Goal: Transaction & Acquisition: Purchase product/service

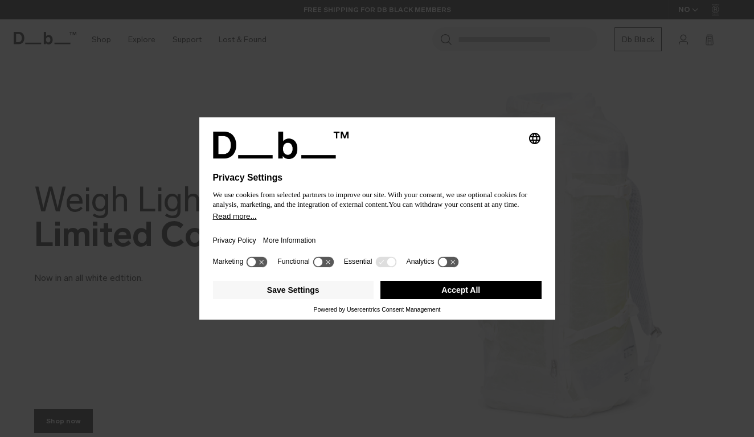
click at [467, 296] on button "Accept All" at bounding box center [461, 290] width 161 height 18
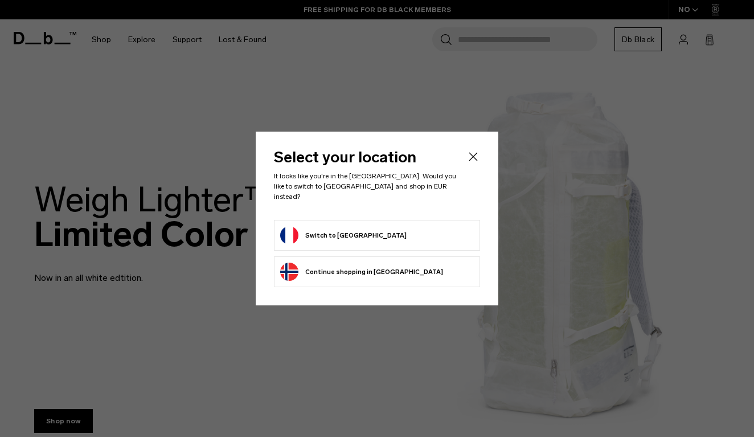
click at [366, 226] on form "Switch to France" at bounding box center [377, 235] width 194 height 18
click at [328, 235] on button "Switch to France" at bounding box center [343, 235] width 126 height 18
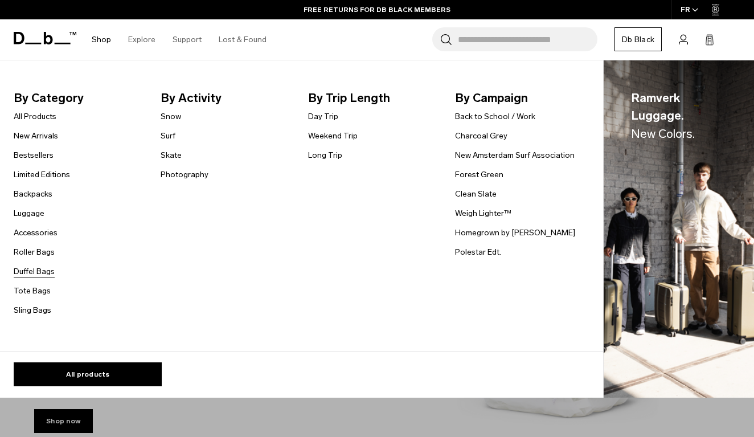
click at [38, 272] on link "Duffel Bags" at bounding box center [34, 271] width 41 height 12
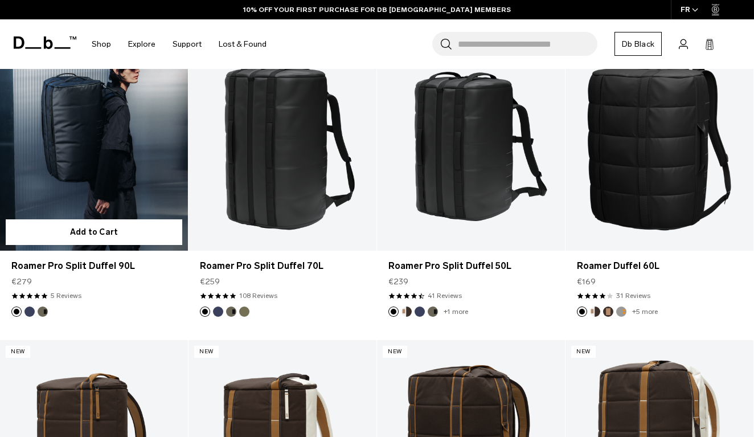
scroll to position [56, 0]
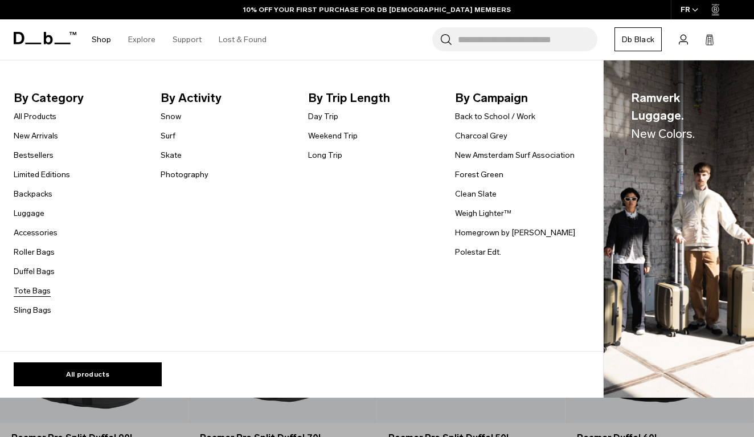
click at [36, 291] on link "Tote Bags" at bounding box center [32, 291] width 37 height 12
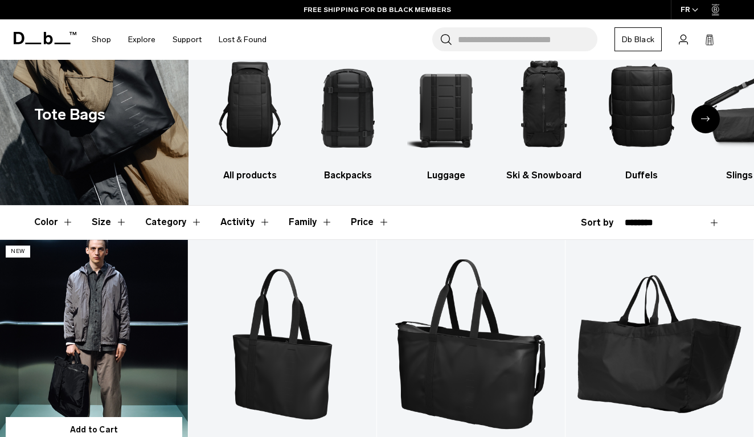
scroll to position [32, 0]
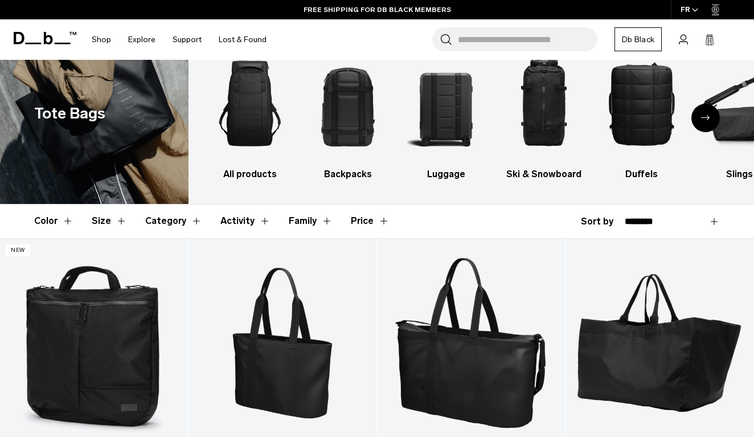
click at [698, 108] on div "Next slide" at bounding box center [706, 118] width 28 height 28
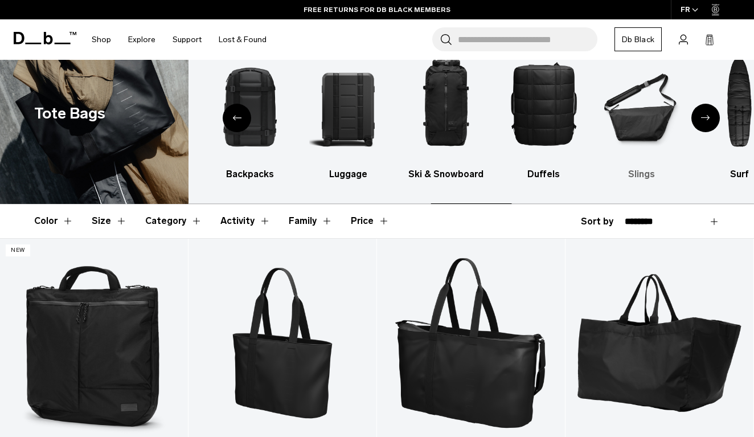
click at [636, 108] on img "6 / 10" at bounding box center [642, 103] width 78 height 117
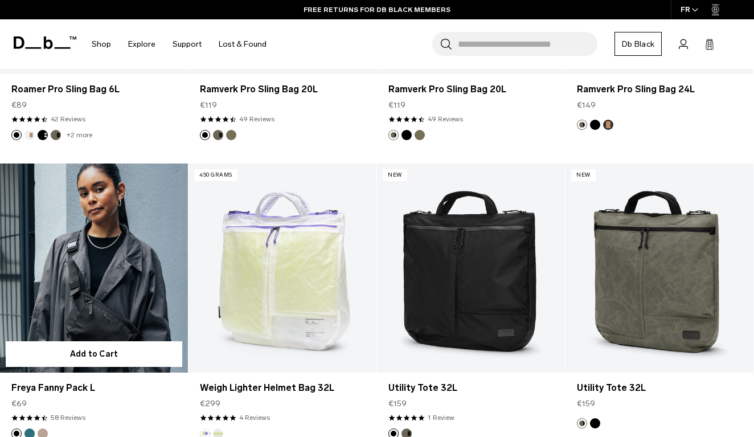
scroll to position [706, 0]
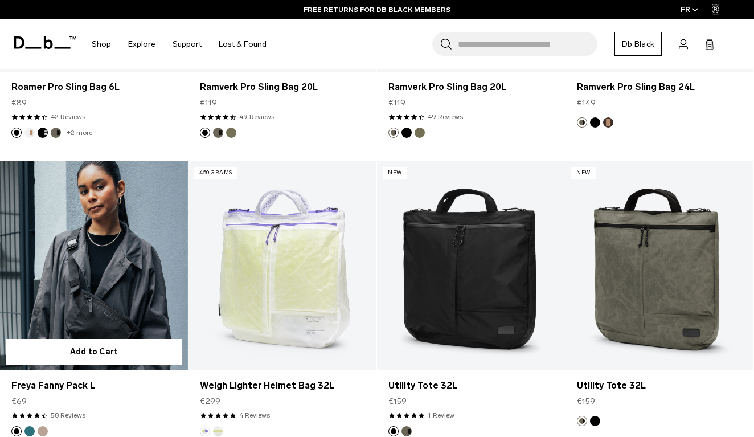
click at [120, 268] on link "Freya Fanny Pack L" at bounding box center [94, 265] width 188 height 209
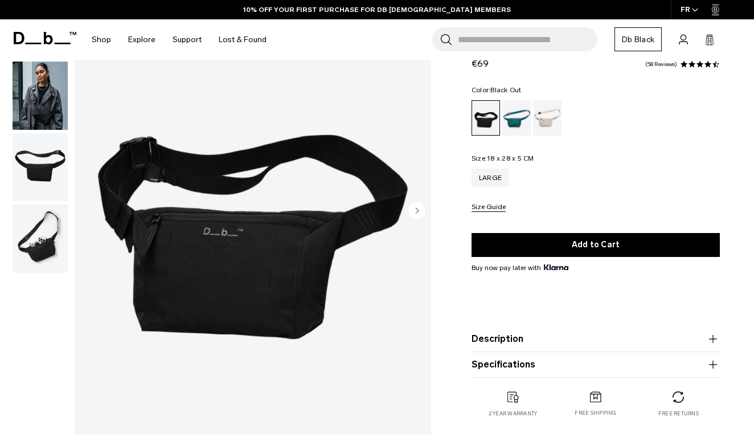
click at [62, 183] on img "button" at bounding box center [40, 167] width 55 height 68
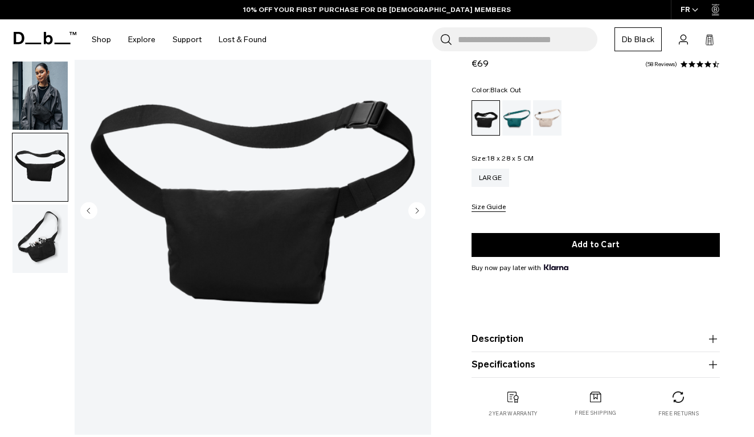
click at [272, 201] on img "3 / 4" at bounding box center [253, 212] width 357 height 446
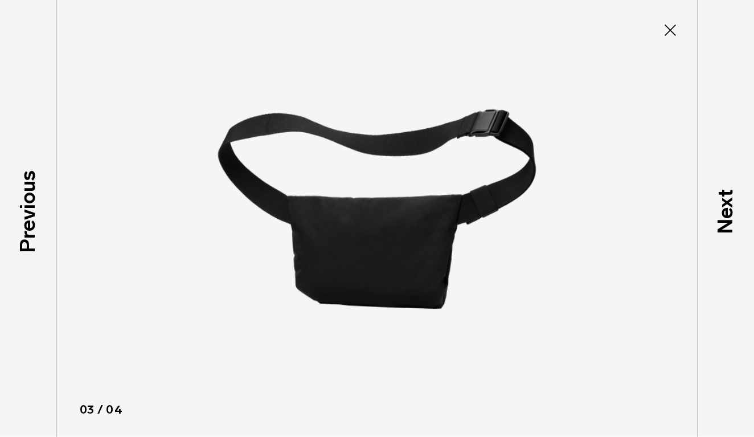
click at [665, 22] on icon at bounding box center [670, 30] width 18 height 18
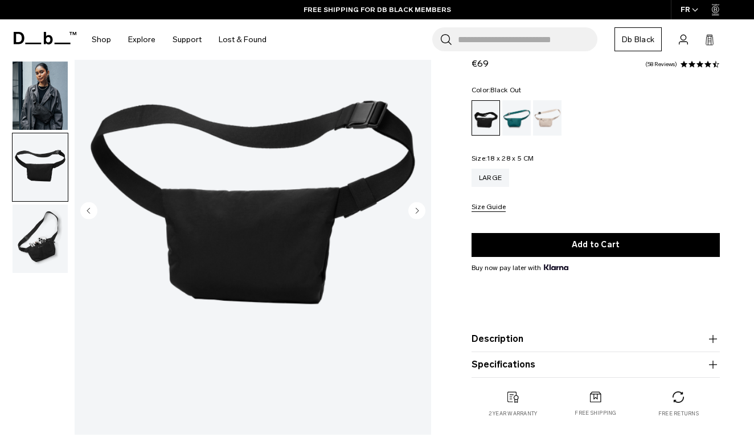
click at [38, 247] on img "button" at bounding box center [40, 239] width 55 height 68
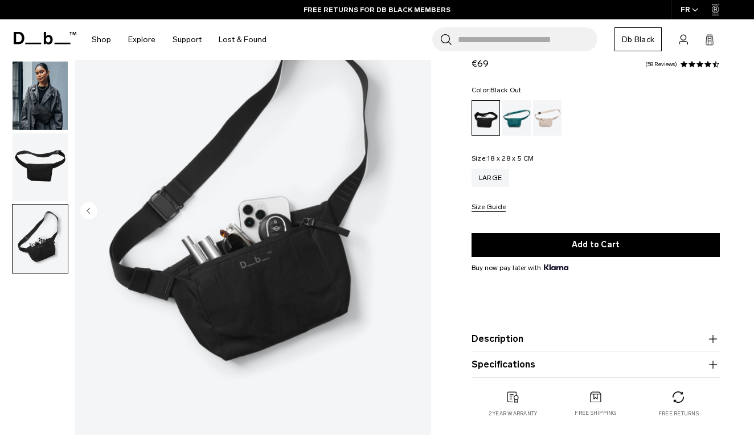
click at [29, 153] on img "button" at bounding box center [40, 167] width 55 height 68
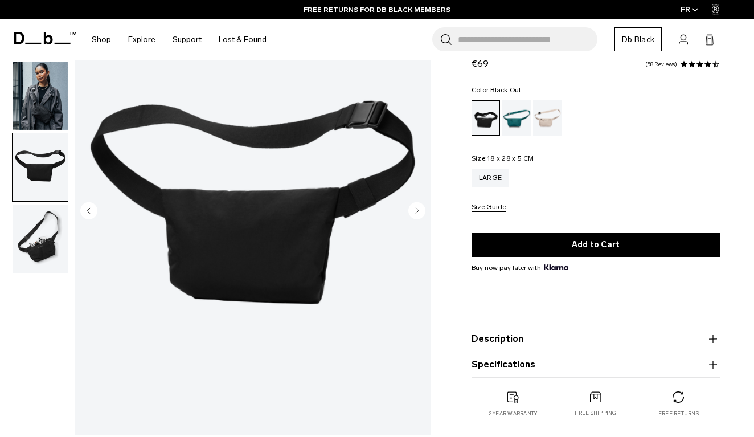
click at [36, 120] on img "button" at bounding box center [40, 96] width 55 height 68
